Goal: Find specific page/section: Locate a particular part of the current website

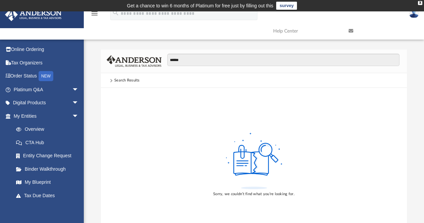
scroll to position [4, 0]
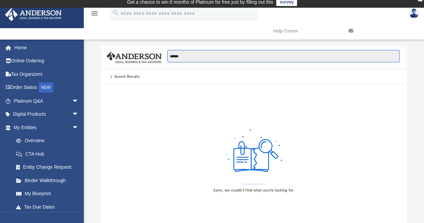
click at [177, 52] on input "******" at bounding box center [283, 56] width 232 height 13
type input "*******"
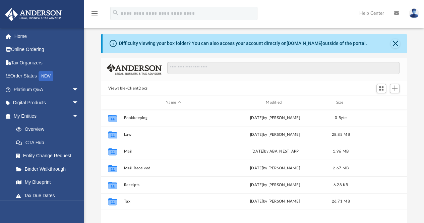
scroll to position [147, 301]
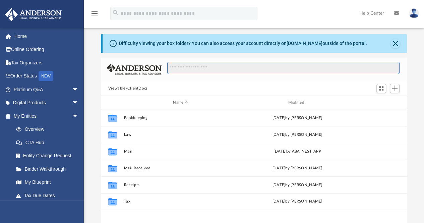
click at [187, 69] on input "Search files and folders" at bounding box center [283, 68] width 232 height 13
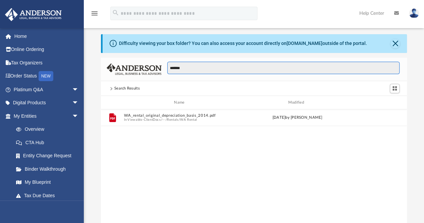
type input "*******"
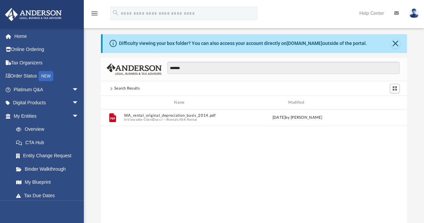
click at [114, 87] on span at bounding box center [111, 88] width 6 height 3
click at [394, 43] on button "Close" at bounding box center [395, 43] width 9 height 9
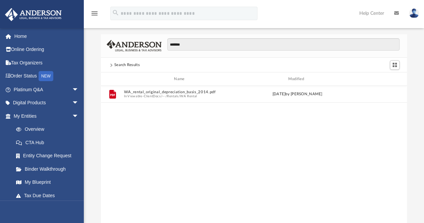
click at [111, 65] on span at bounding box center [110, 64] width 3 height 3
click at [25, 37] on link "Home" at bounding box center [47, 36] width 84 height 13
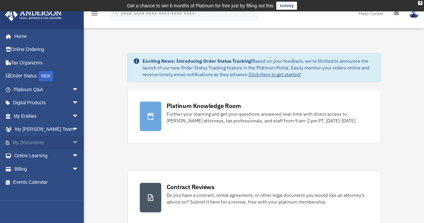
click at [72, 142] on span "arrow_drop_down" at bounding box center [78, 143] width 13 height 14
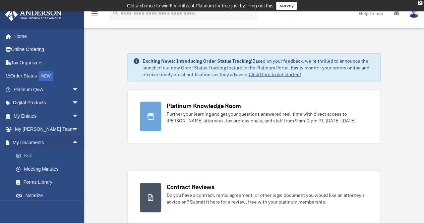
click at [30, 152] on link "Box" at bounding box center [48, 155] width 79 height 13
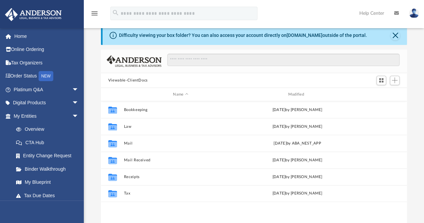
scroll to position [25, 0]
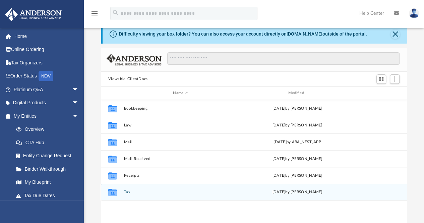
click at [119, 196] on div "Collaborated Folder" at bounding box center [112, 192] width 17 height 11
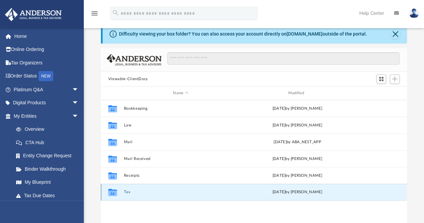
click at [127, 192] on button "Tax" at bounding box center [181, 192] width 114 height 4
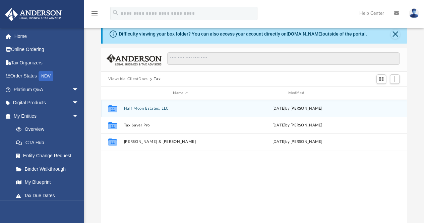
click at [172, 107] on button "Half Moon Estates, LLC" at bounding box center [181, 108] width 114 height 4
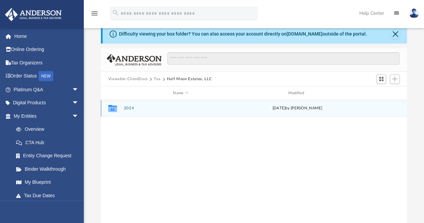
click at [125, 108] on button "2024" at bounding box center [181, 108] width 114 height 4
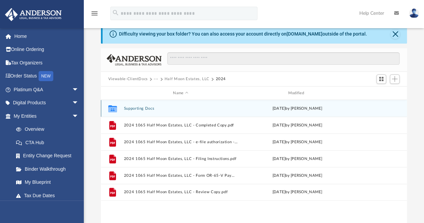
click at [148, 108] on button "Supporting Docs" at bounding box center [181, 108] width 114 height 4
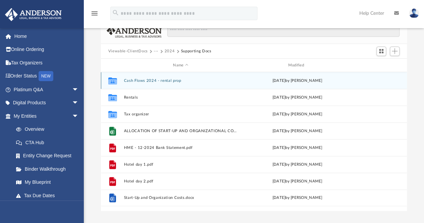
scroll to position [48, 0]
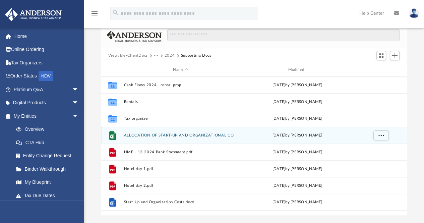
click at [195, 136] on button "ALLOCATION OF START-UP AND ORGANIZATIONAL COSTS - REVISED.xlsx" at bounding box center [181, 135] width 114 height 4
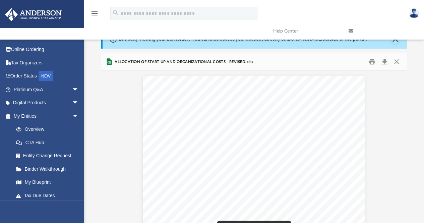
scroll to position [0, 0]
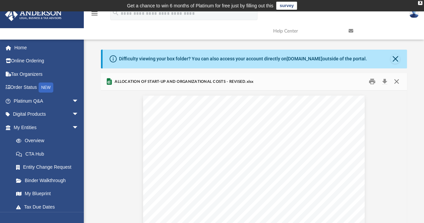
click at [396, 80] on button "Close" at bounding box center [397, 81] width 12 height 10
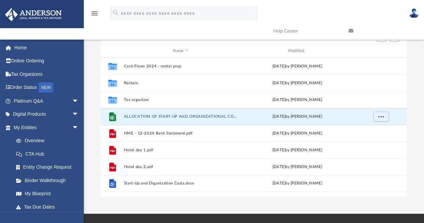
scroll to position [67, 0]
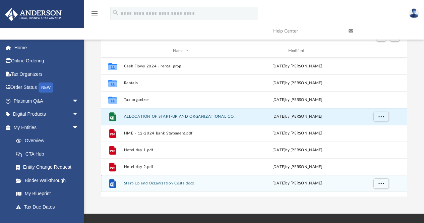
click at [160, 185] on button "Start-Up and Organization Costs.docx" at bounding box center [181, 183] width 114 height 4
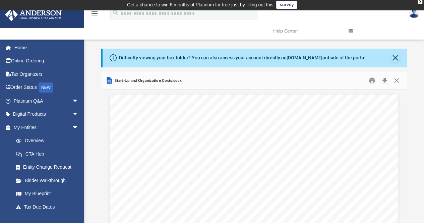
scroll to position [0, 0]
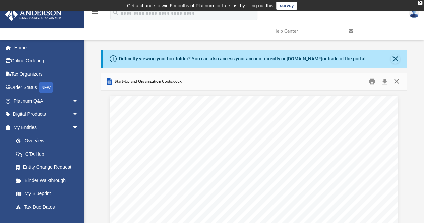
click at [396, 82] on button "Close" at bounding box center [397, 81] width 12 height 10
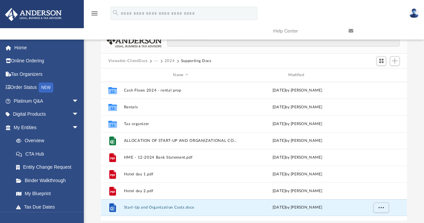
scroll to position [43, 0]
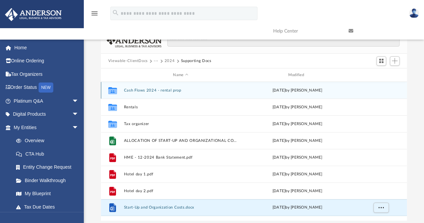
click at [192, 92] on button "Cash Flows 2024 - rental prop" at bounding box center [181, 90] width 114 height 4
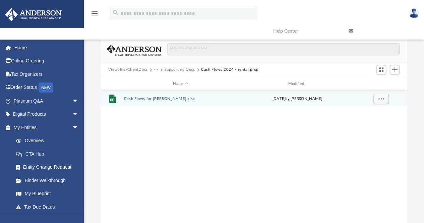
scroll to position [0, 0]
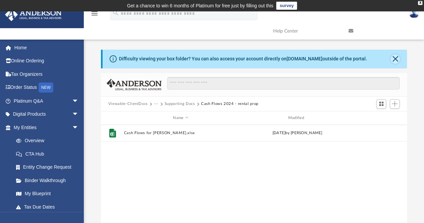
click at [399, 57] on button "Close" at bounding box center [395, 58] width 9 height 9
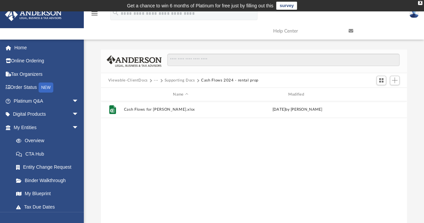
click at [175, 83] on button "Supporting Docs" at bounding box center [180, 80] width 31 height 6
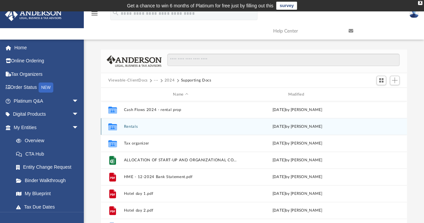
click at [204, 127] on button "Rentals" at bounding box center [181, 126] width 114 height 4
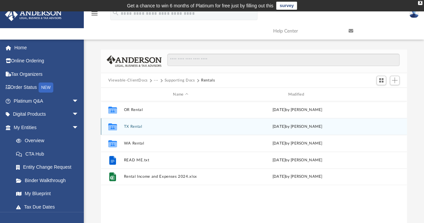
click at [194, 126] on button "TX Rental" at bounding box center [181, 126] width 114 height 4
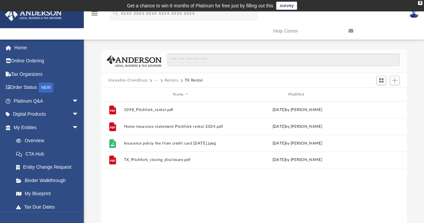
click at [146, 78] on button "Viewable-ClientDocs" at bounding box center [128, 80] width 40 height 6
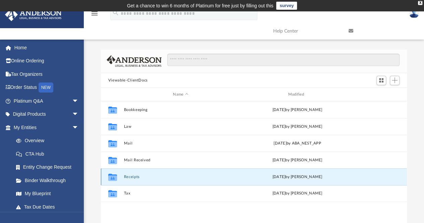
click at [128, 175] on button "Receipts" at bounding box center [181, 177] width 114 height 4
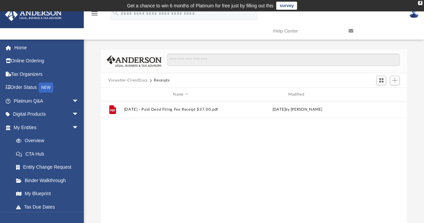
click at [139, 77] on button "Viewable-ClientDocs" at bounding box center [128, 80] width 40 height 6
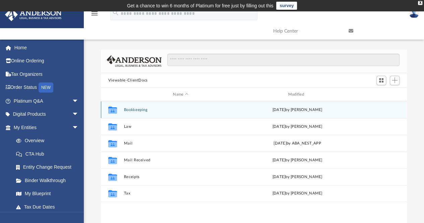
click at [132, 112] on button "Bookkeeping" at bounding box center [181, 110] width 114 height 4
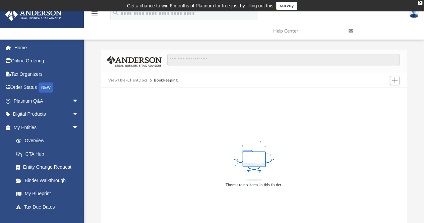
click at [130, 80] on button "Viewable-ClientDocs" at bounding box center [128, 80] width 40 height 6
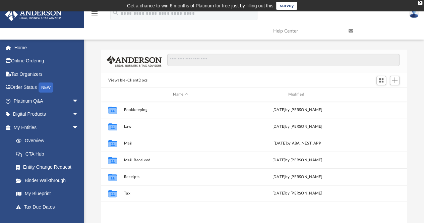
scroll to position [147, 301]
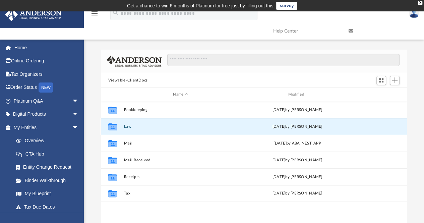
click at [126, 127] on button "Law" at bounding box center [181, 126] width 114 height 4
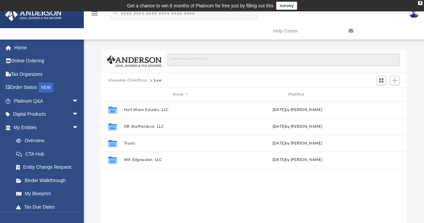
click at [143, 80] on button "Viewable-ClientDocs" at bounding box center [128, 80] width 40 height 6
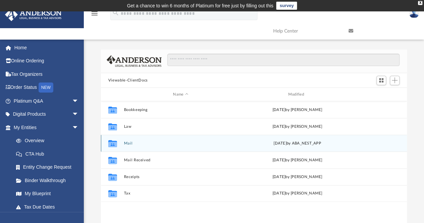
click at [127, 148] on div "Collaborated Folder Mail [DATE] by ABA_NEST_APP" at bounding box center [254, 143] width 306 height 17
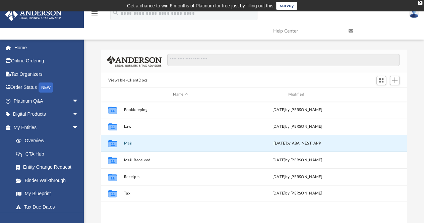
click at [128, 143] on button "Mail" at bounding box center [181, 143] width 114 height 4
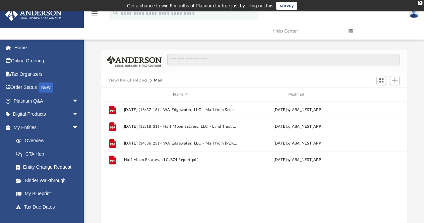
click at [140, 82] on button "Viewable-ClientDocs" at bounding box center [128, 80] width 40 height 6
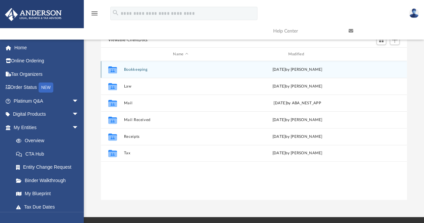
scroll to position [33, 0]
